Goal: Book appointment/travel/reservation

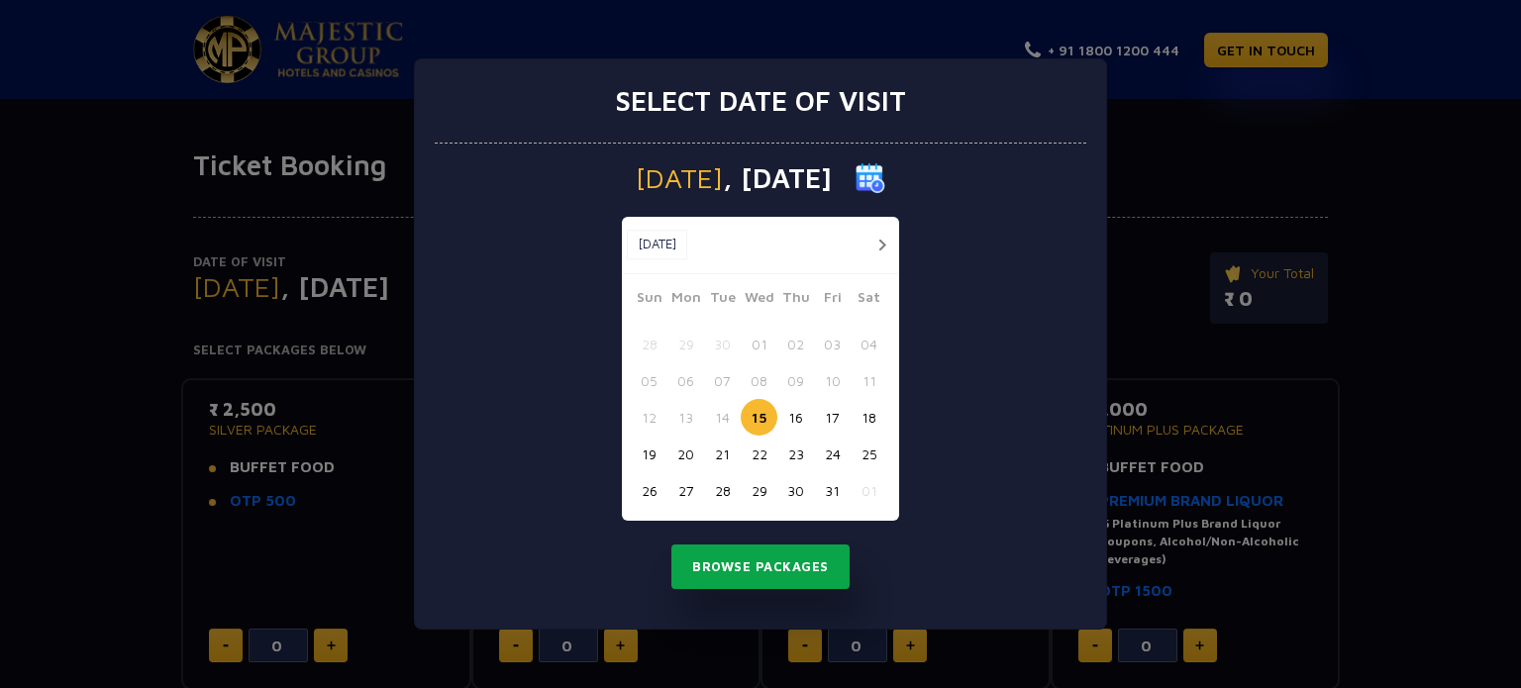
click at [803, 568] on button "Browse Packages" at bounding box center [761, 568] width 178 height 46
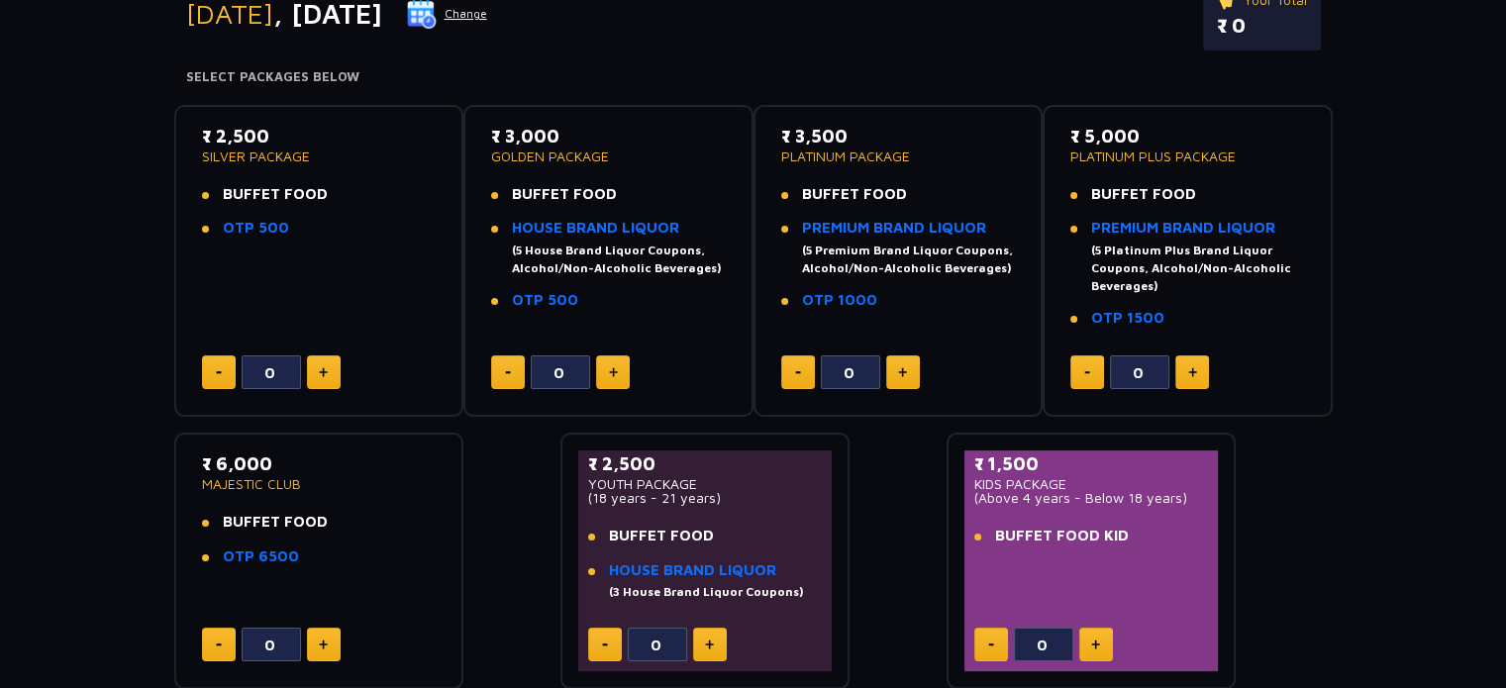
scroll to position [111, 0]
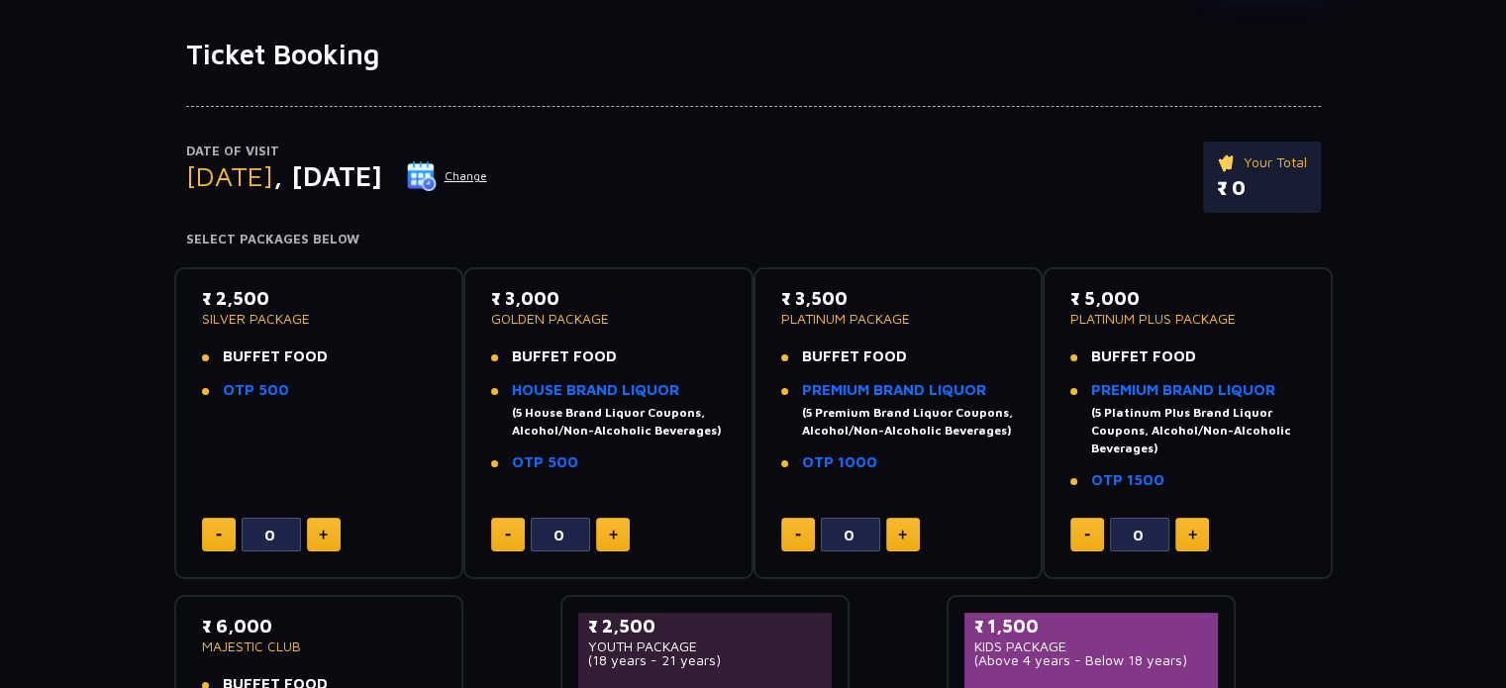
click at [325, 546] on button at bounding box center [324, 535] width 34 height 34
click at [230, 525] on button at bounding box center [219, 535] width 34 height 34
type input "0"
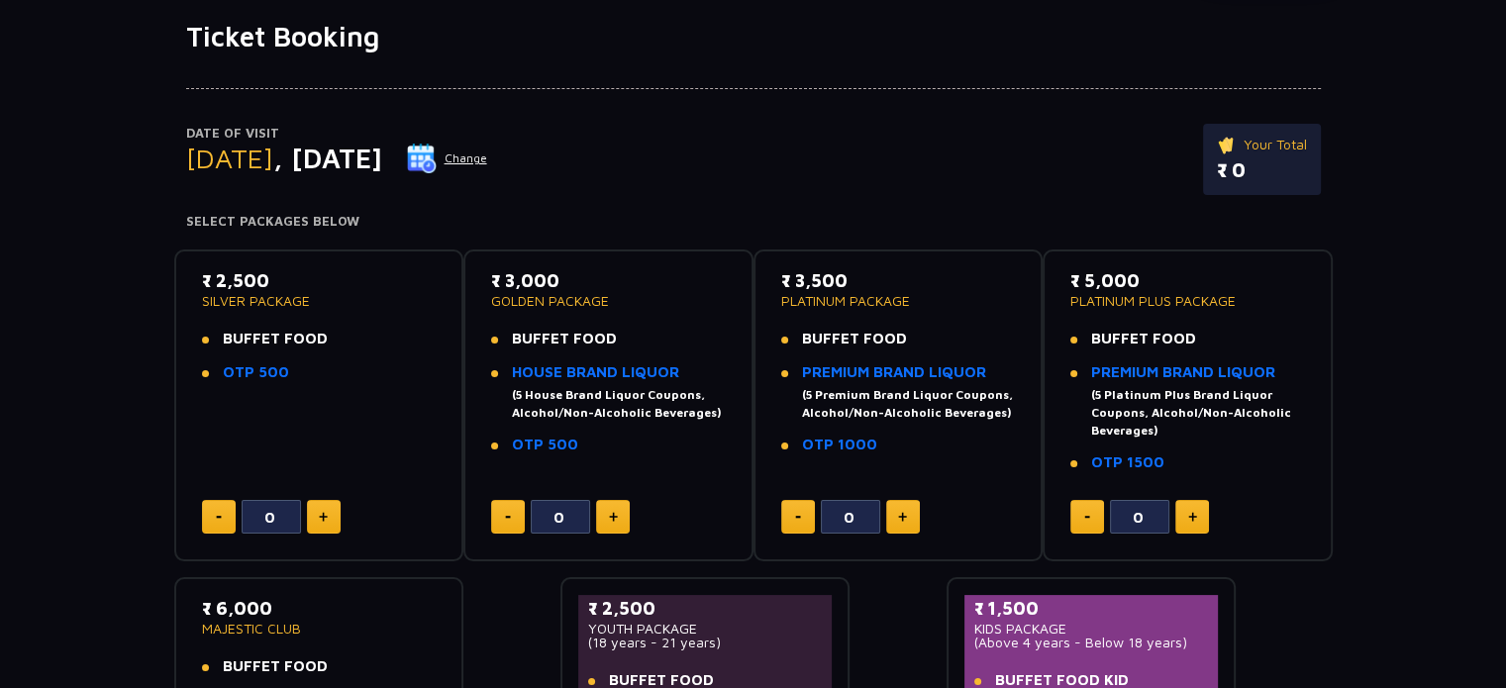
scroll to position [110, 0]
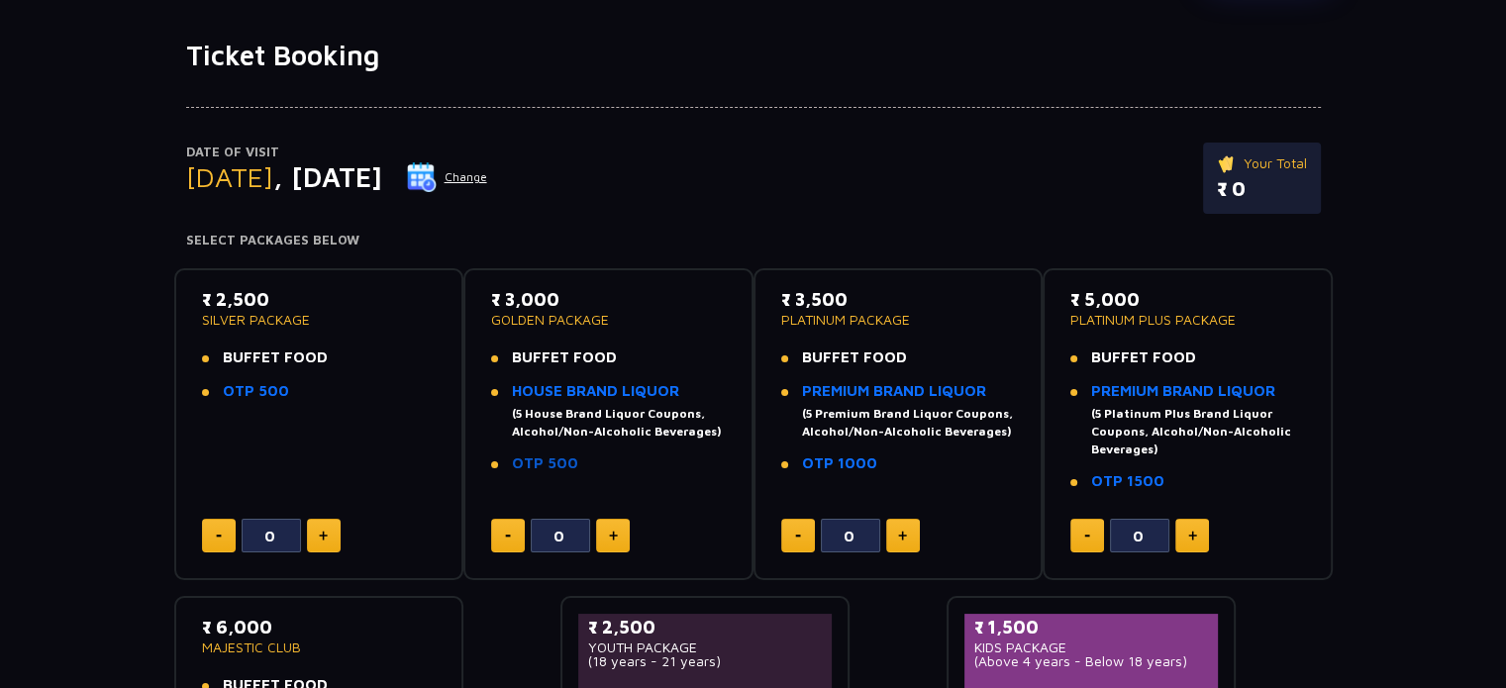
click at [555, 455] on link "OTP 500" at bounding box center [545, 463] width 66 height 17
click at [488, 171] on button "Change" at bounding box center [447, 177] width 82 height 32
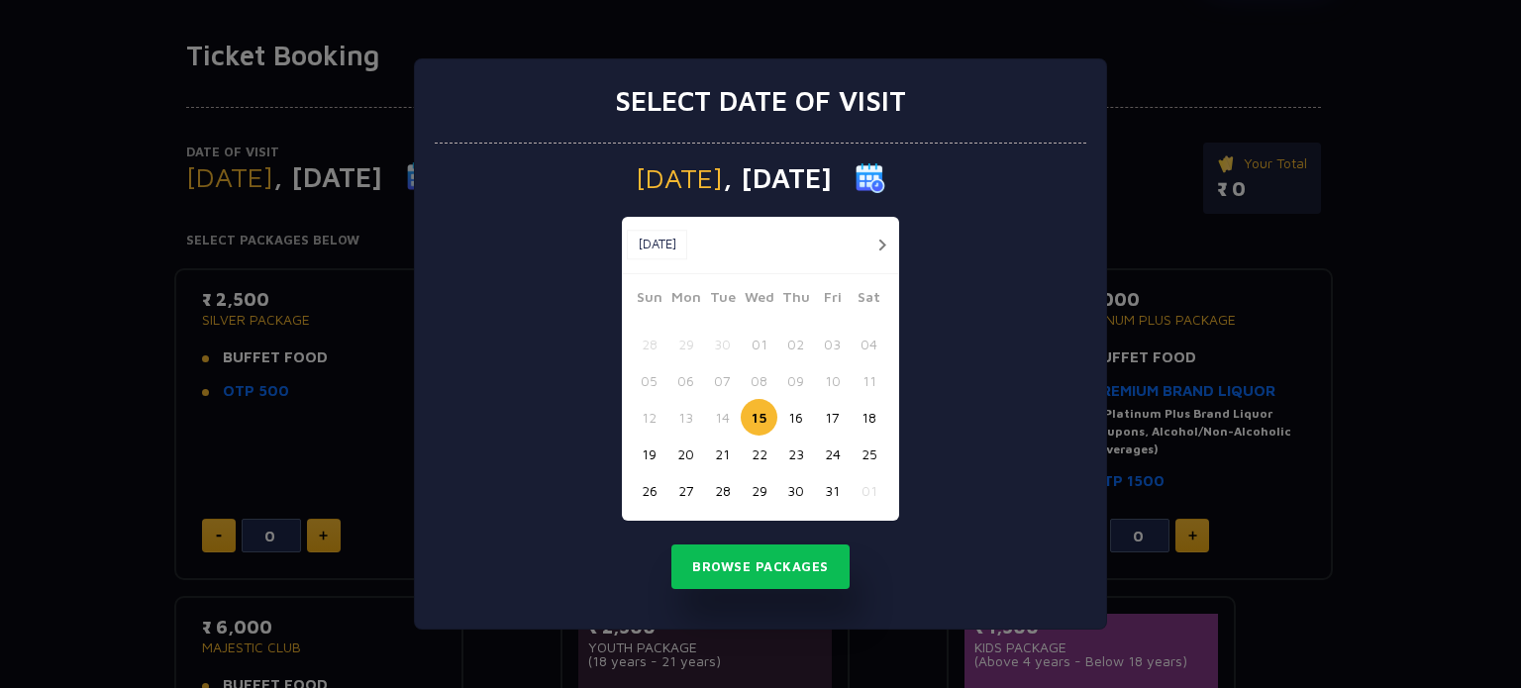
click at [658, 456] on button "19" at bounding box center [649, 454] width 37 height 37
click at [810, 574] on button "Browse Packages" at bounding box center [761, 568] width 178 height 46
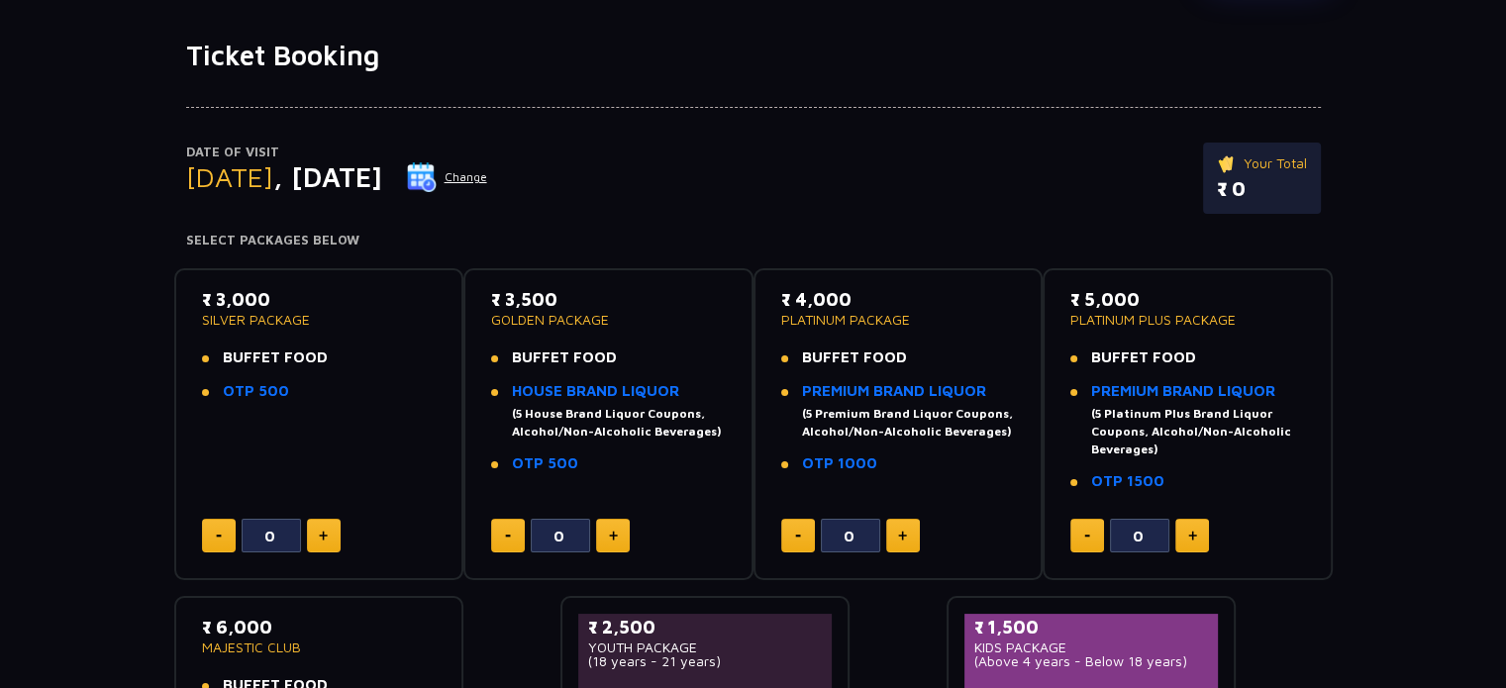
click at [488, 183] on button "Change" at bounding box center [447, 177] width 82 height 32
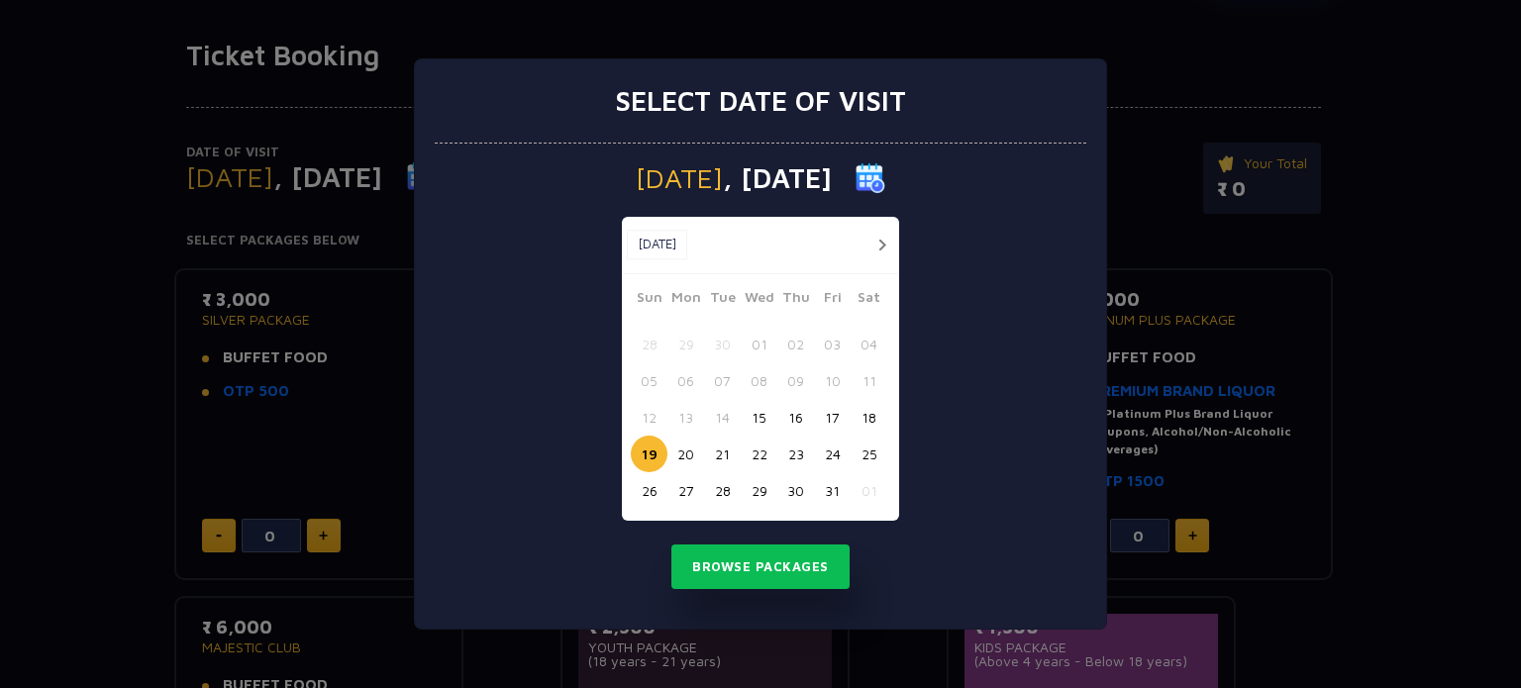
click at [1278, 270] on div "Select date of visit [DATE] [DATE] [DATE] Sun Mon Tue Wed Thu Fri Sat 28 29 30 …" at bounding box center [760, 344] width 1521 height 688
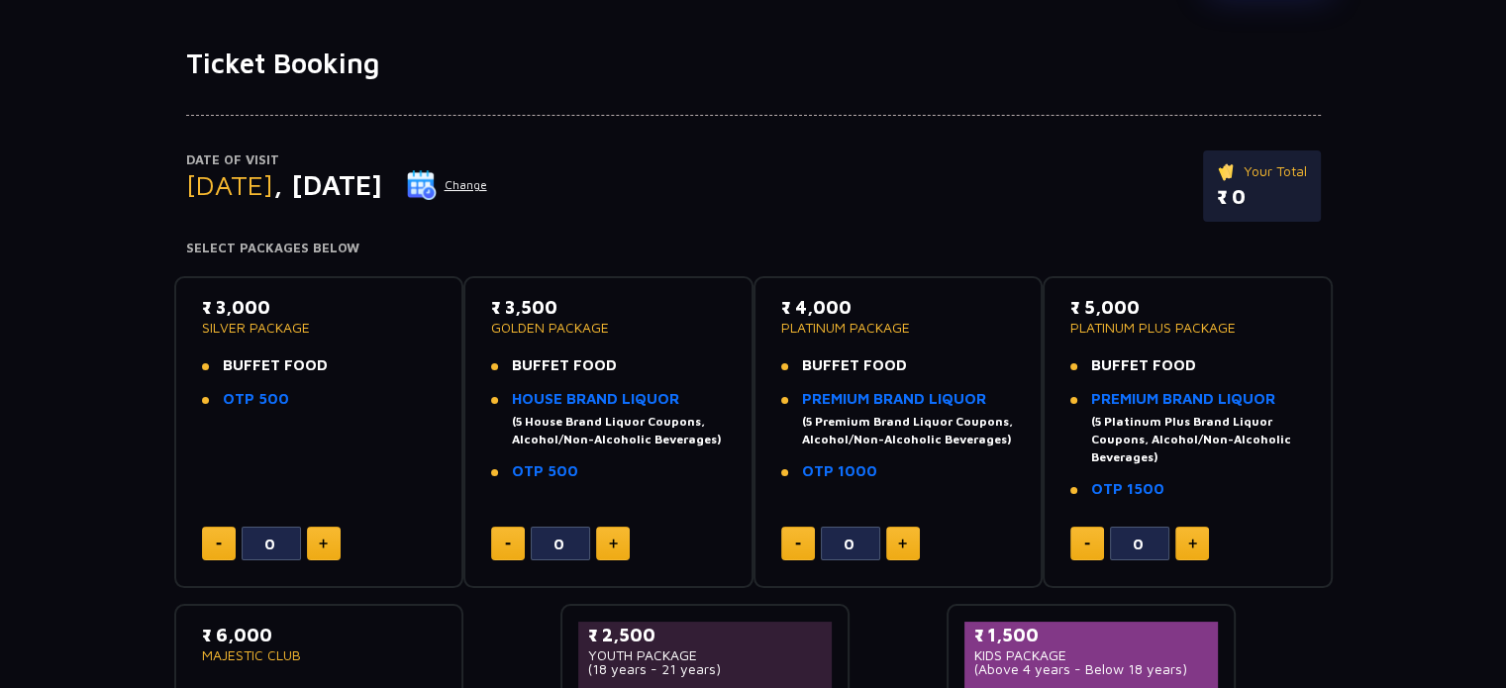
scroll to position [0, 0]
